Goal: Book appointment/travel/reservation

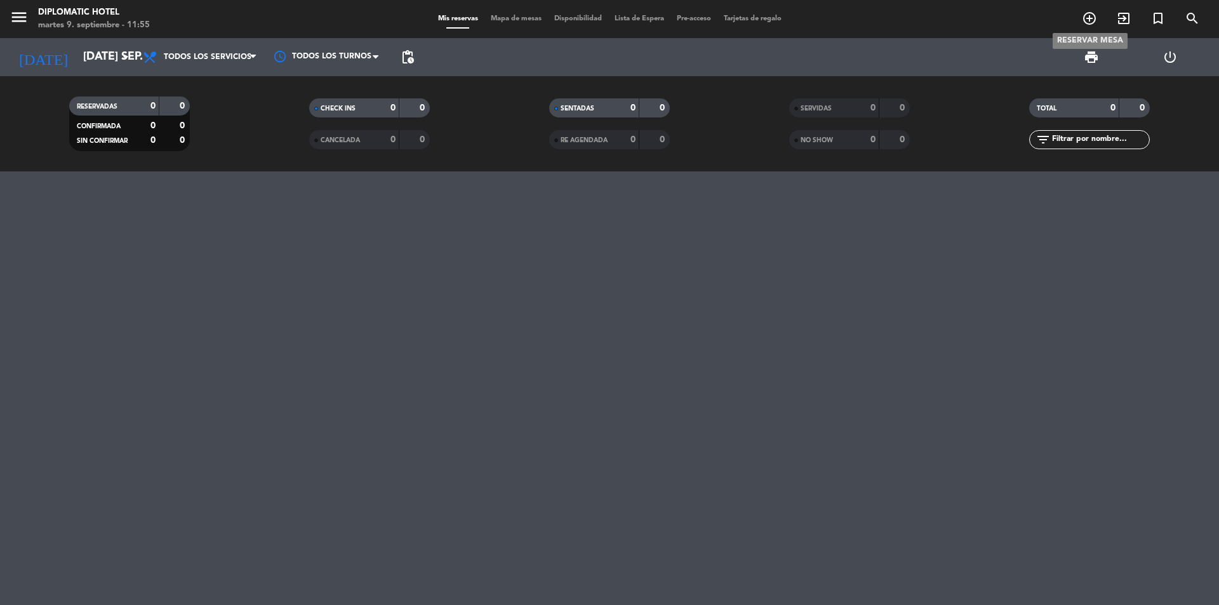
click at [1090, 20] on icon "add_circle_outline" at bounding box center [1089, 18] width 15 height 15
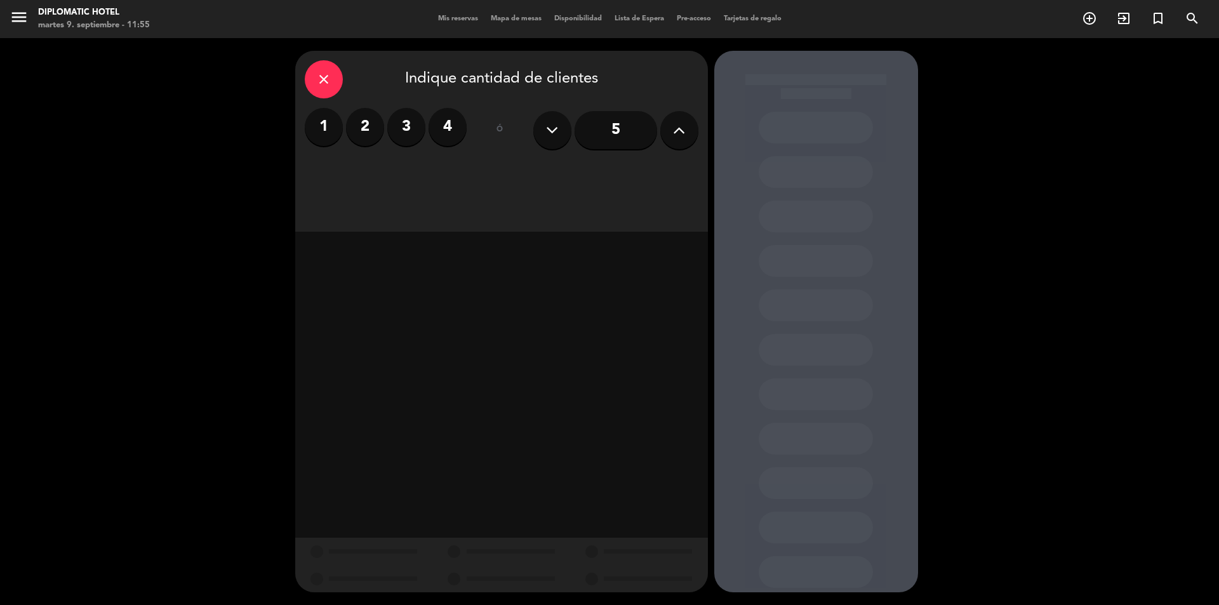
click at [610, 114] on input "5" at bounding box center [616, 130] width 83 height 38
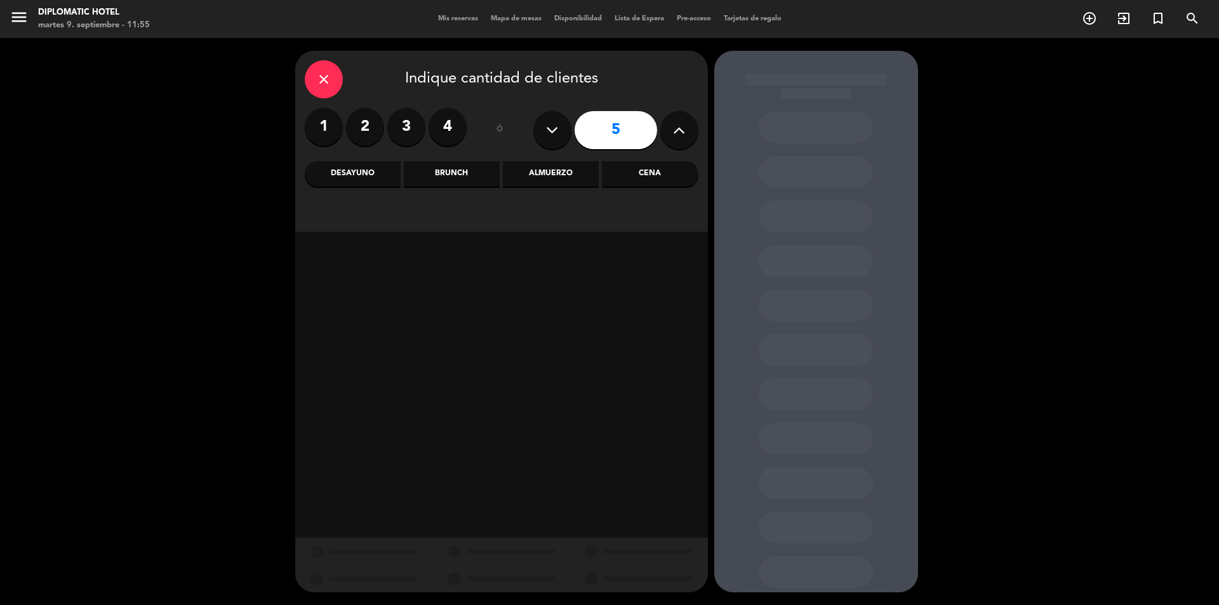
click at [466, 178] on div "Brunch" at bounding box center [452, 173] width 96 height 25
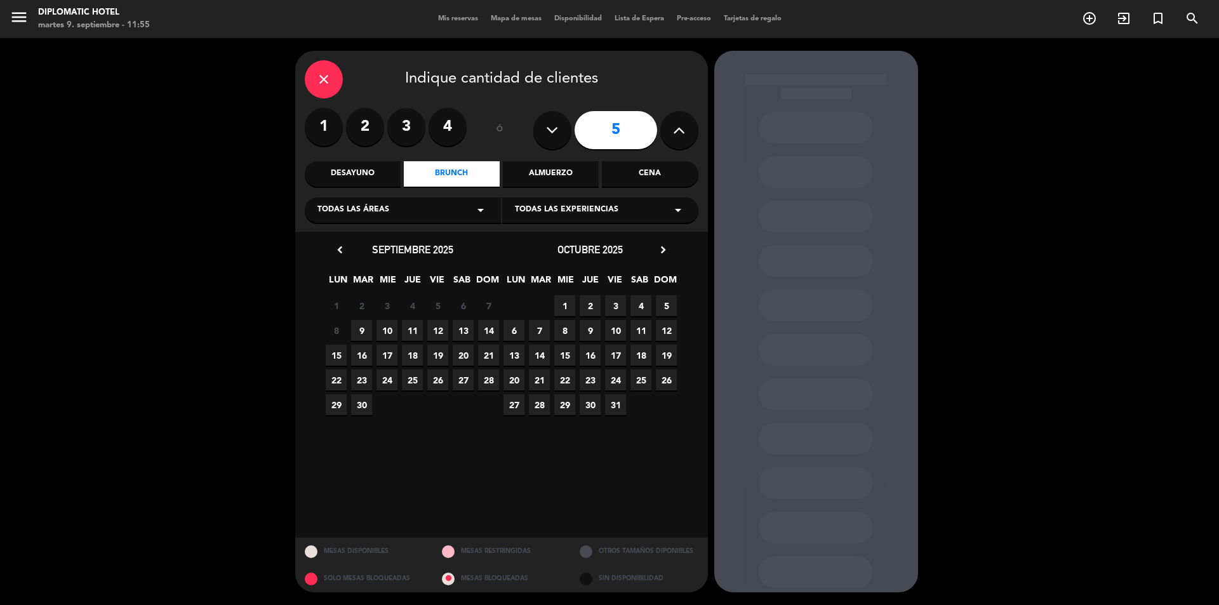
click at [464, 326] on span "13" at bounding box center [463, 330] width 21 height 21
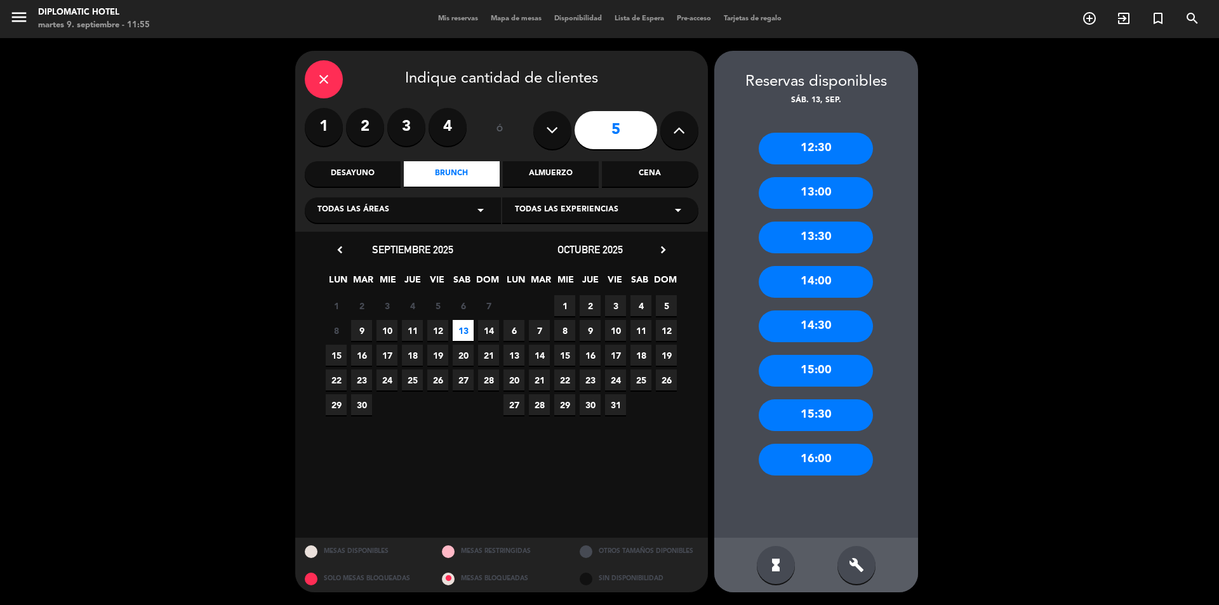
click at [792, 186] on div "13:00" at bounding box center [816, 193] width 114 height 32
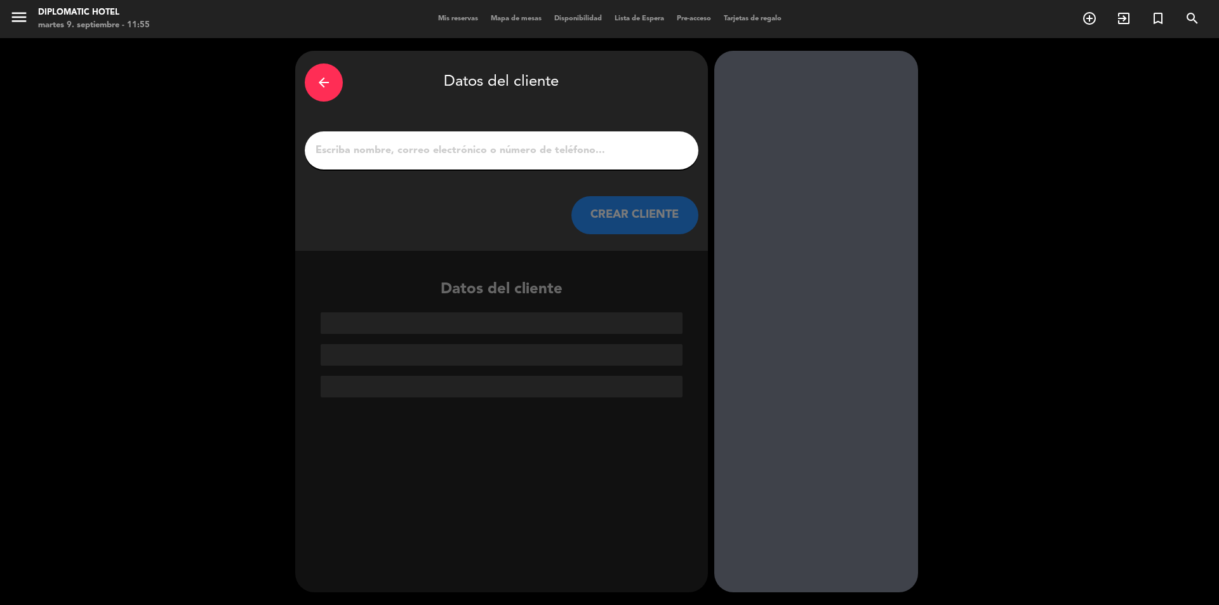
click at [453, 146] on input "1" at bounding box center [501, 151] width 375 height 18
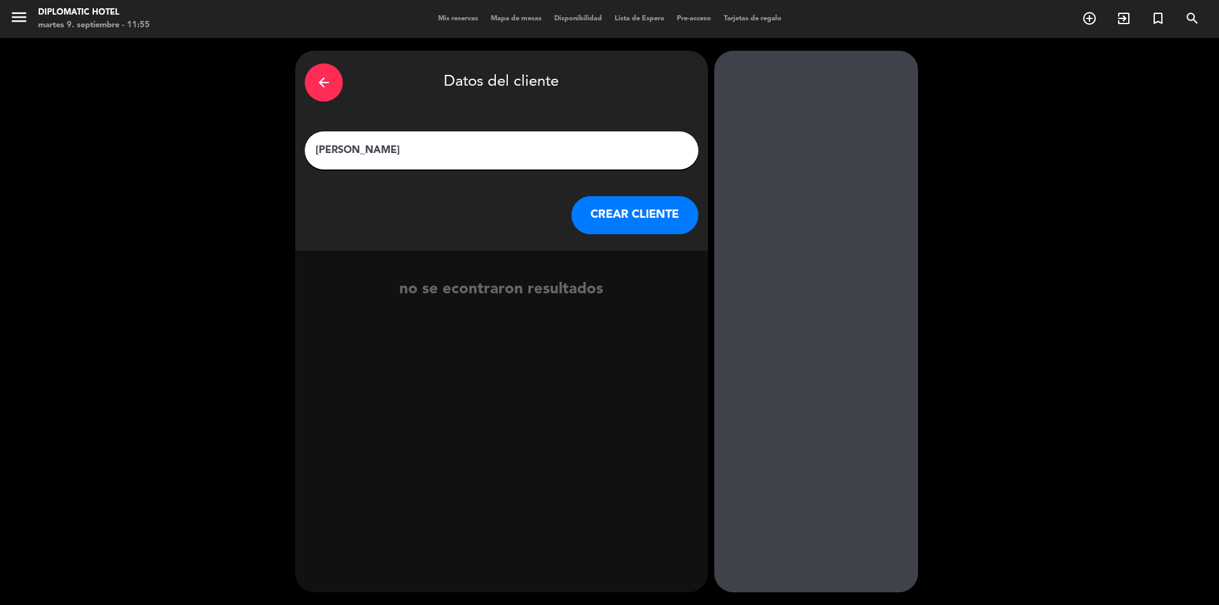
type input "[PERSON_NAME]"
click at [597, 213] on button "CREAR CLIENTE" at bounding box center [635, 215] width 127 height 38
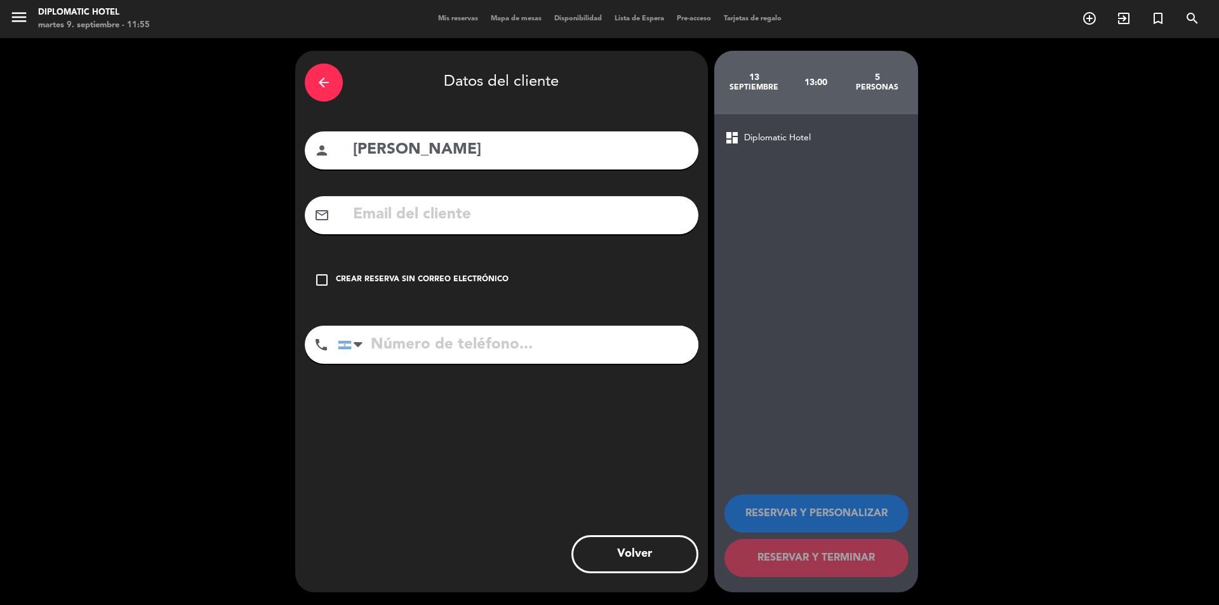
click at [403, 220] on input "text" at bounding box center [520, 215] width 337 height 26
paste input "@"
click at [438, 218] on input "silviapastor@" at bounding box center [520, 215] width 337 height 26
click at [484, 219] on input "silviapastor_09@" at bounding box center [520, 215] width 337 height 26
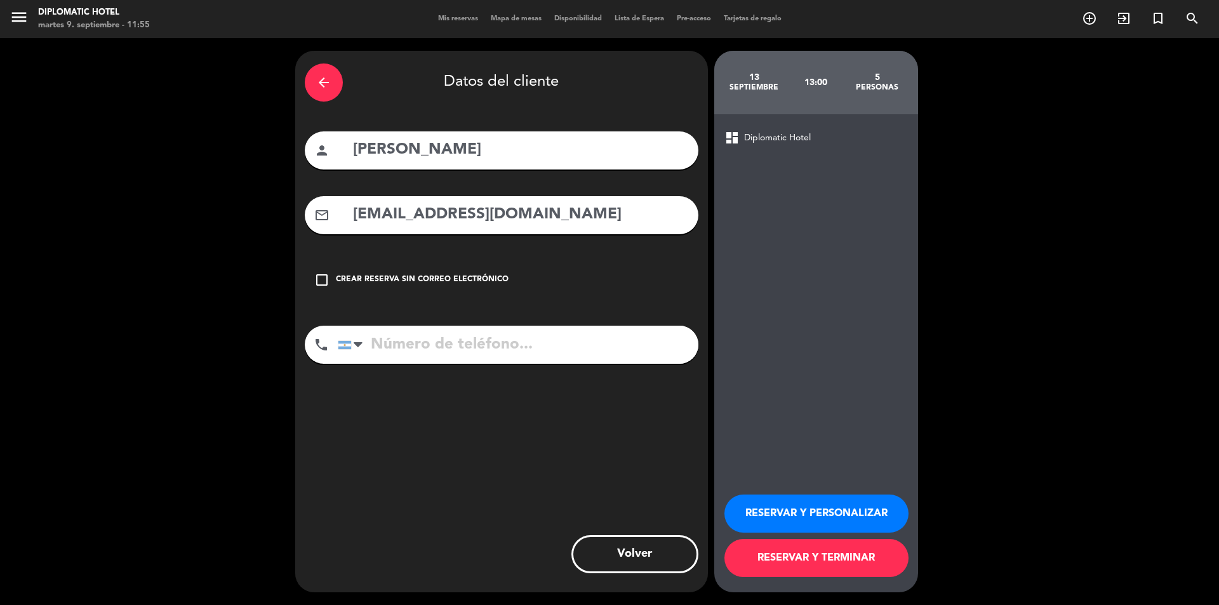
type input "[EMAIL_ADDRESS][DOMAIN_NAME]"
click at [392, 344] on input "tel" at bounding box center [518, 345] width 361 height 38
type input "2615860899"
click at [843, 498] on button "RESERVAR Y PERSONALIZAR" at bounding box center [817, 514] width 184 height 38
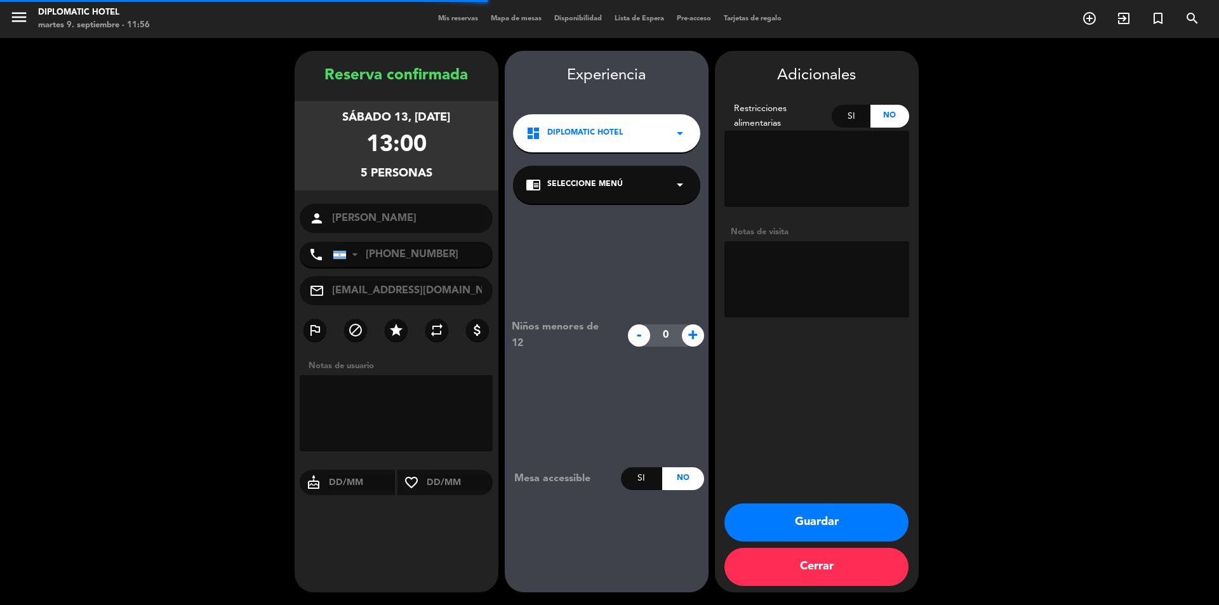
click at [826, 268] on textarea at bounding box center [817, 279] width 185 height 76
click at [821, 265] on textarea at bounding box center [817, 279] width 185 height 76
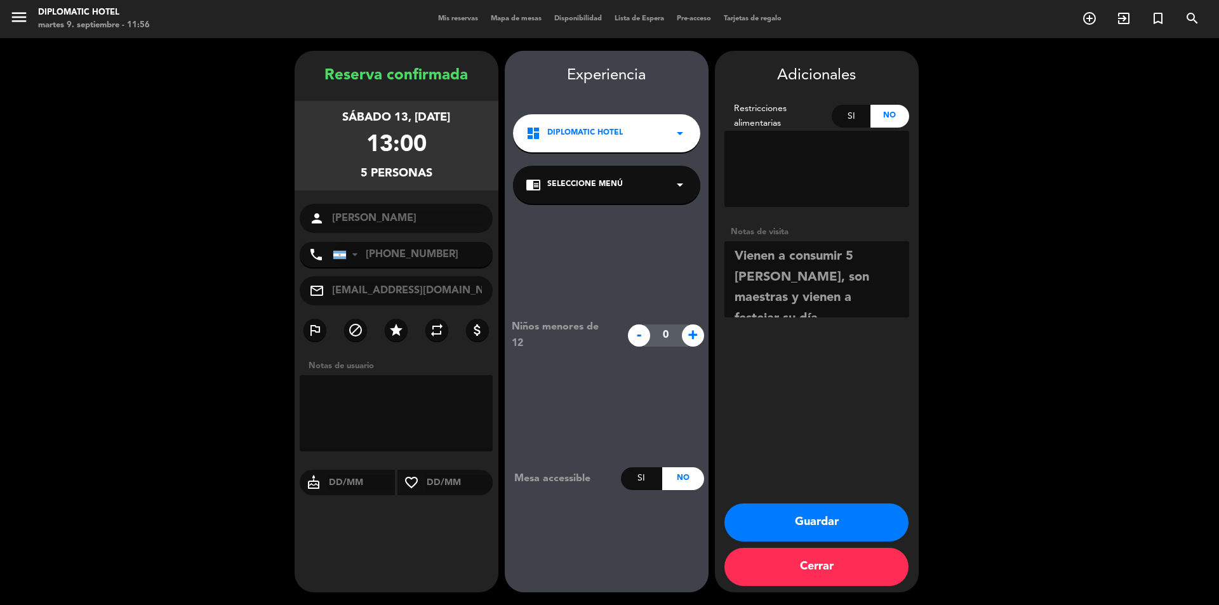
type textarea "Vienen a consumir 5 [PERSON_NAME], son maestras y vienen a festejar su día."
drag, startPoint x: 866, startPoint y: 516, endPoint x: 751, endPoint y: 369, distance: 186.5
click at [866, 517] on button "Guardar" at bounding box center [817, 523] width 184 height 38
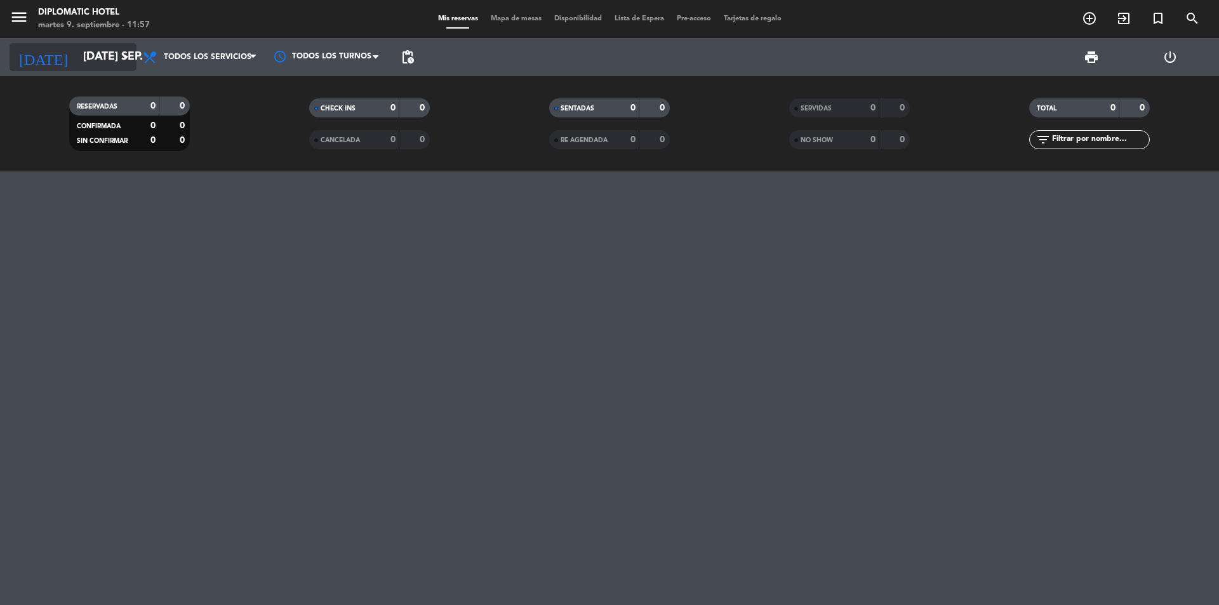
click at [90, 58] on input "[DATE] sep." at bounding box center [150, 56] width 147 height 25
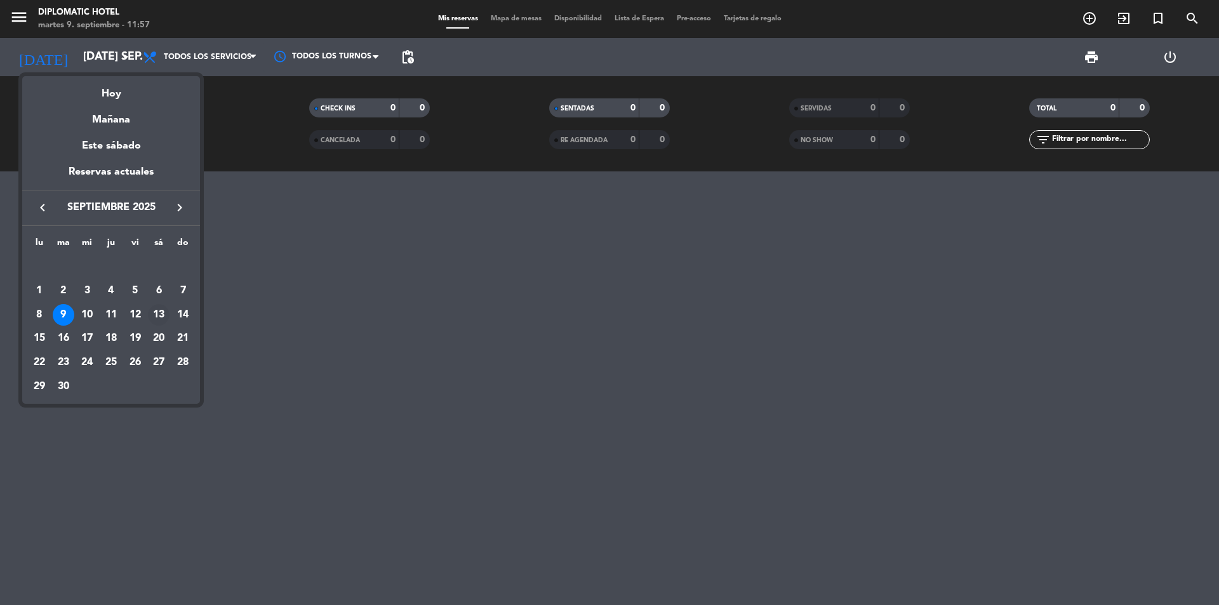
click at [151, 307] on div "13" at bounding box center [159, 315] width 22 height 22
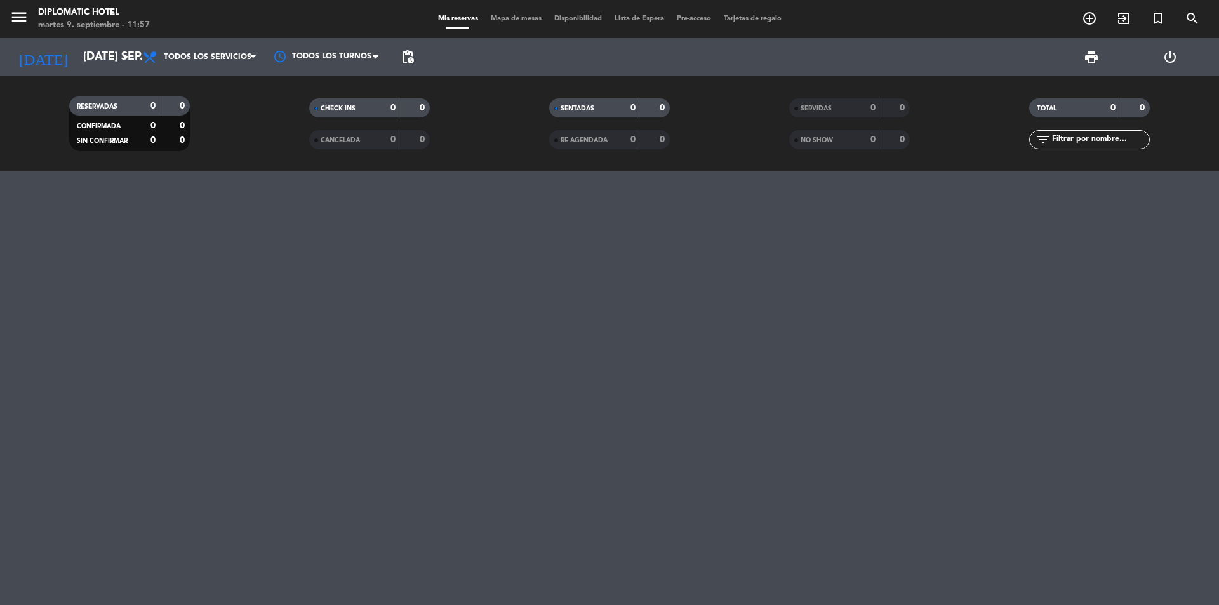
type input "sáb. [DATE]"
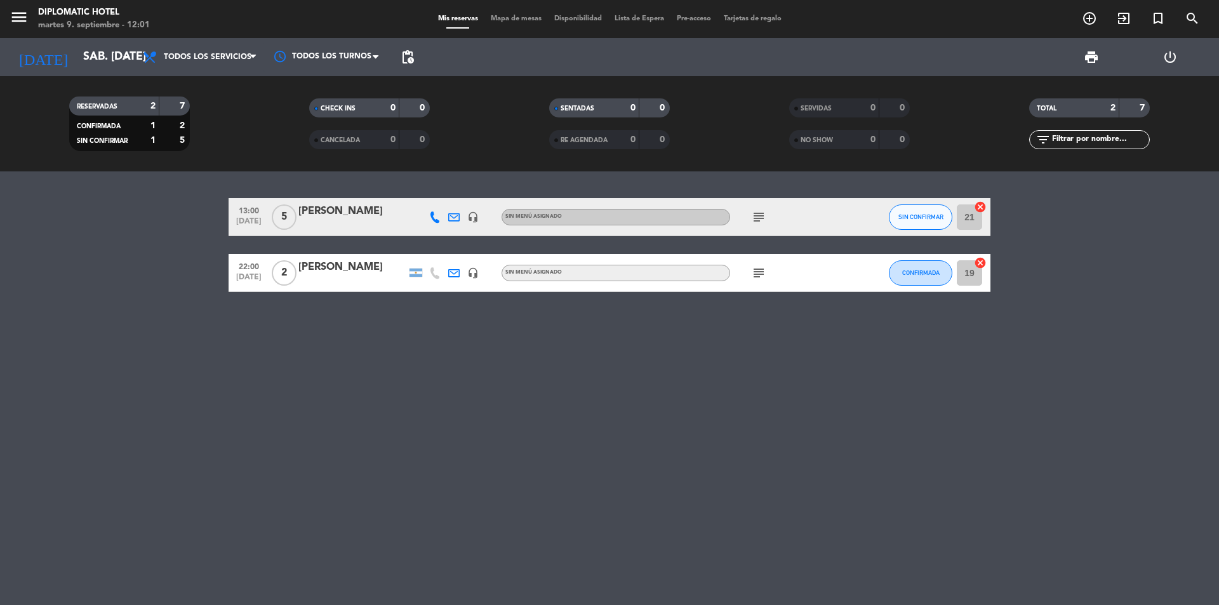
click at [761, 212] on icon "subject" at bounding box center [758, 217] width 15 height 15
